Goal: Task Accomplishment & Management: Complete application form

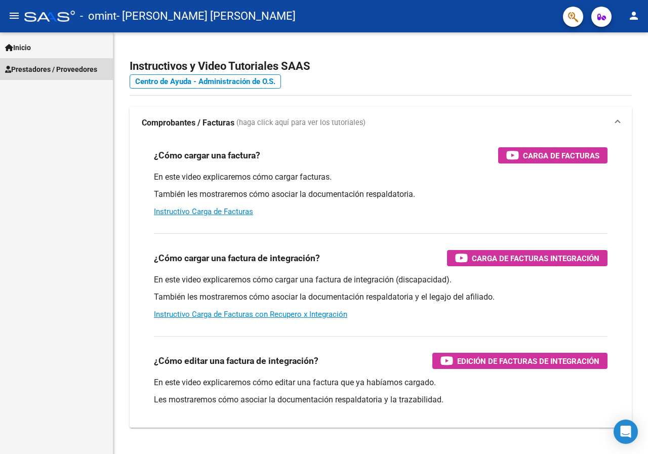
click at [79, 69] on span "Prestadores / Proveedores" at bounding box center [51, 69] width 92 height 11
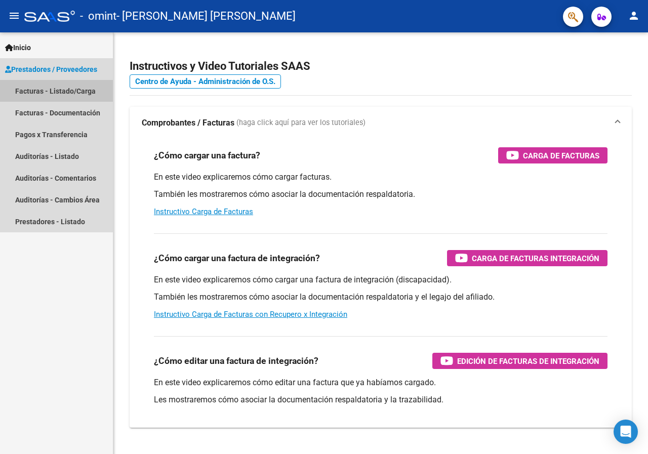
click at [77, 90] on link "Facturas - Listado/Carga" at bounding box center [56, 91] width 113 height 22
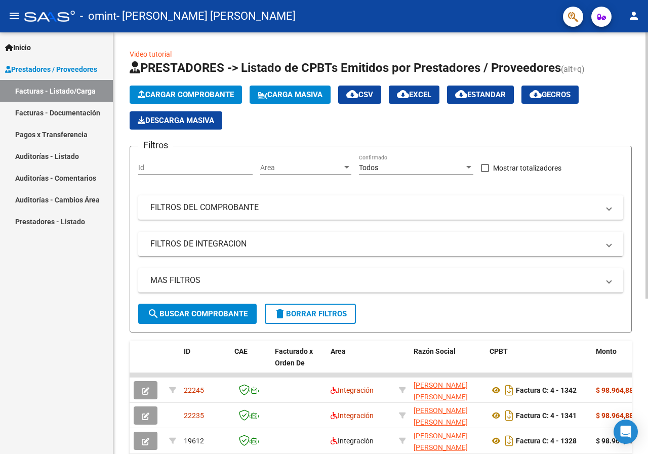
scroll to position [101, 0]
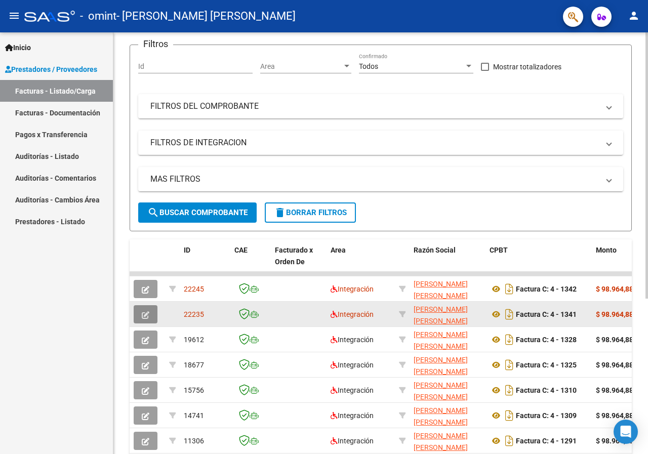
click at [140, 312] on button "button" at bounding box center [146, 314] width 24 height 18
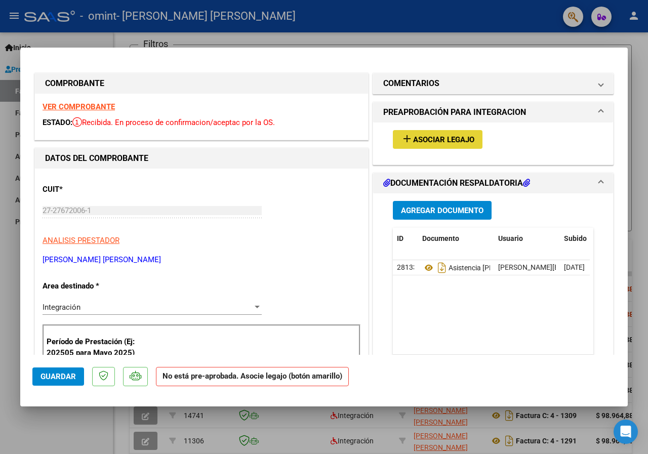
click at [434, 140] on span "Asociar Legajo" at bounding box center [443, 139] width 61 height 9
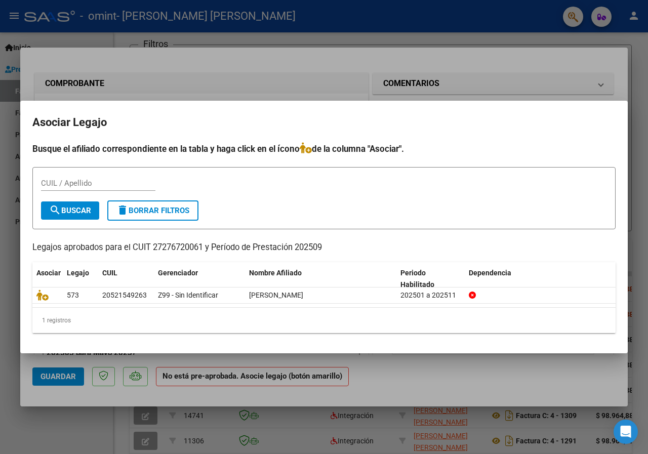
click at [299, 67] on div at bounding box center [324, 227] width 648 height 454
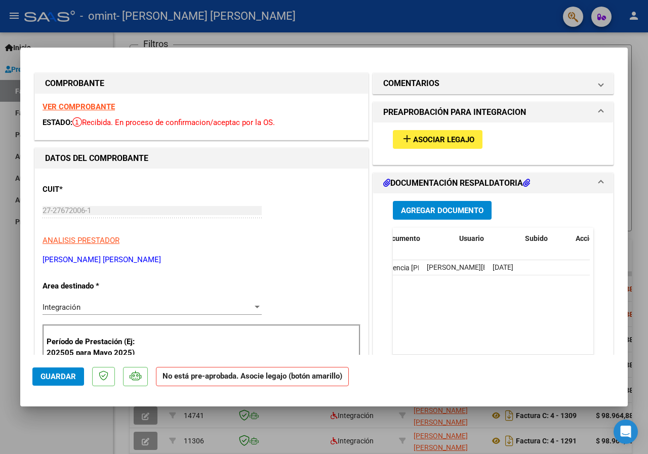
scroll to position [0, 0]
click at [423, 18] on div at bounding box center [324, 227] width 648 height 454
type input "$ 0,00"
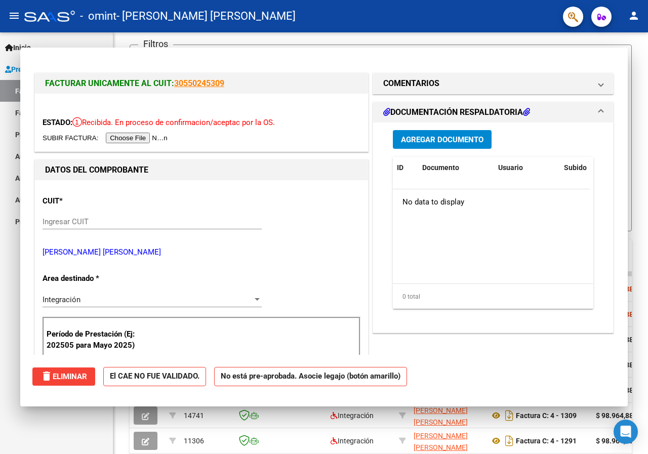
scroll to position [101, 0]
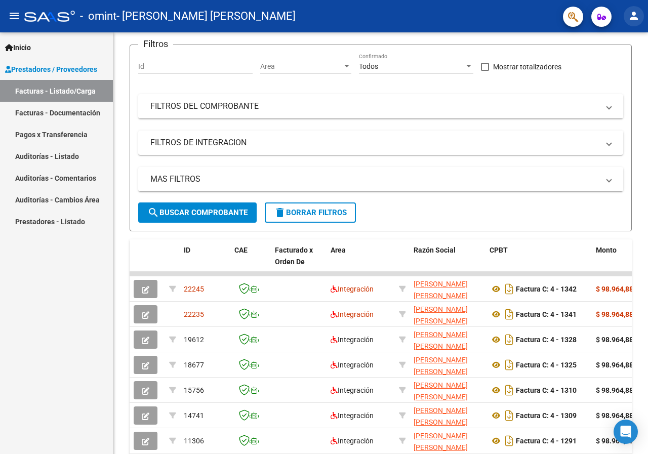
click at [636, 13] on mat-icon "person" at bounding box center [634, 16] width 12 height 12
click at [615, 68] on button "exit_to_app Salir" at bounding box center [613, 67] width 62 height 24
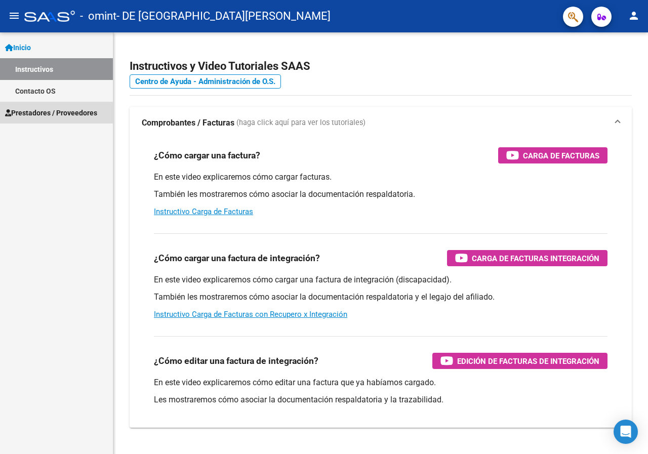
click at [77, 111] on span "Prestadores / Proveedores" at bounding box center [51, 112] width 92 height 11
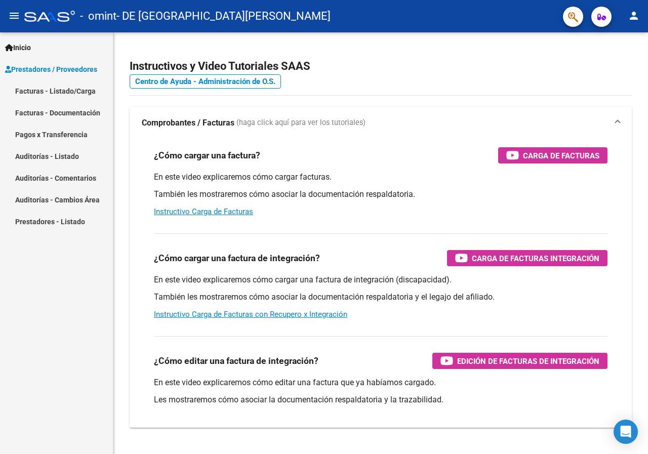
click at [79, 94] on link "Facturas - Listado/Carga" at bounding box center [56, 91] width 113 height 22
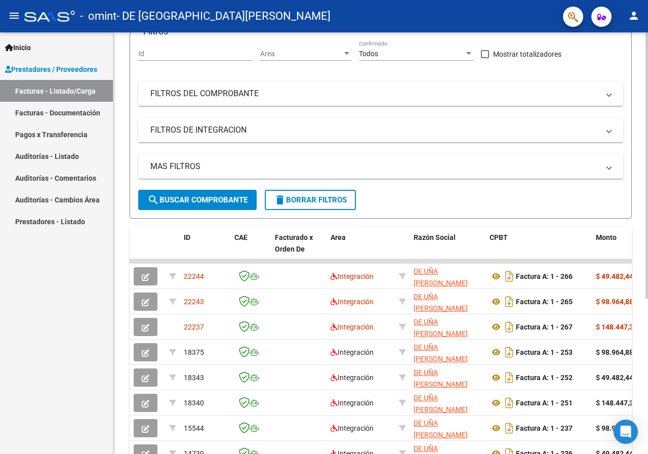
scroll to position [152, 0]
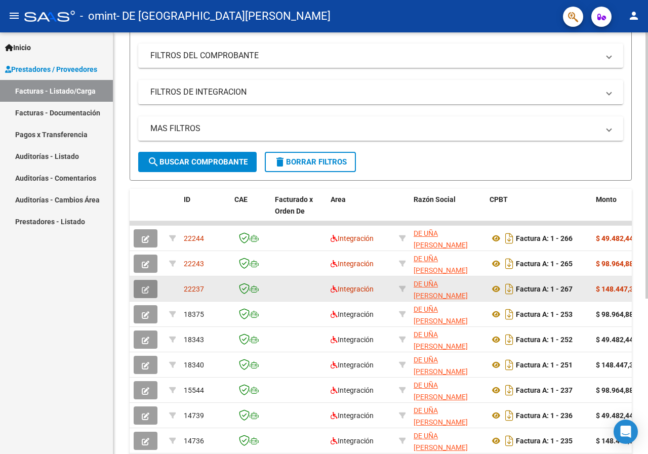
click at [151, 289] on button "button" at bounding box center [146, 289] width 24 height 18
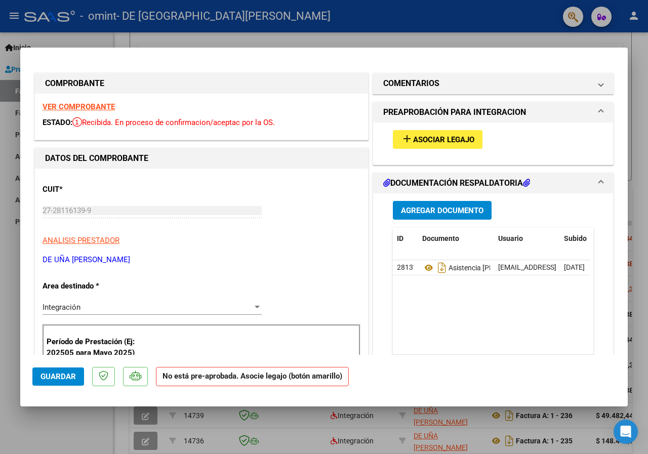
click at [448, 144] on span "Asociar Legajo" at bounding box center [443, 139] width 61 height 9
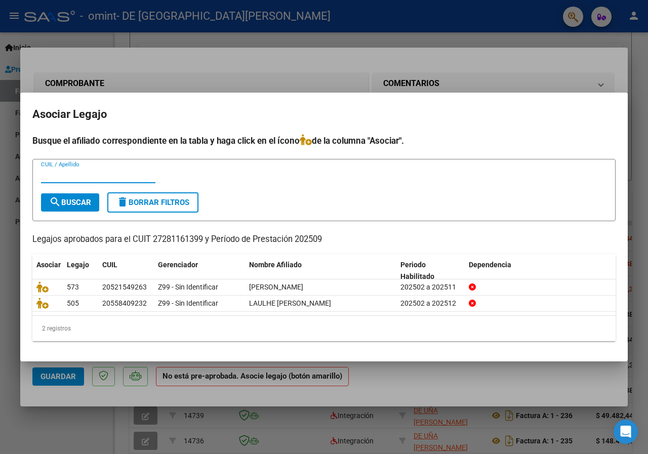
click at [316, 58] on div at bounding box center [324, 227] width 648 height 454
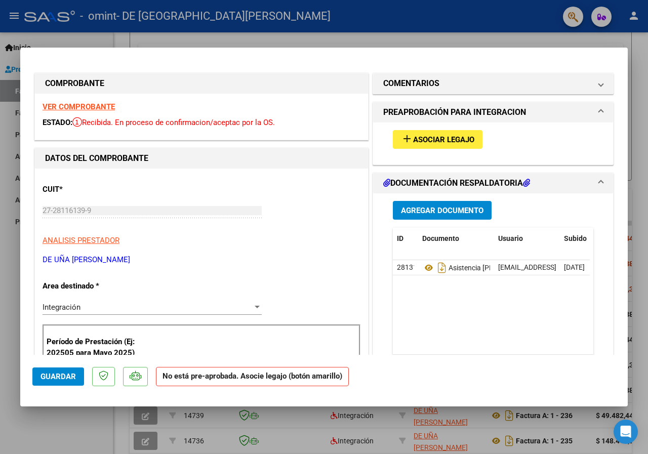
click at [351, 26] on div at bounding box center [324, 227] width 648 height 454
type input "$ 0,00"
